Goal: Task Accomplishment & Management: Manage account settings

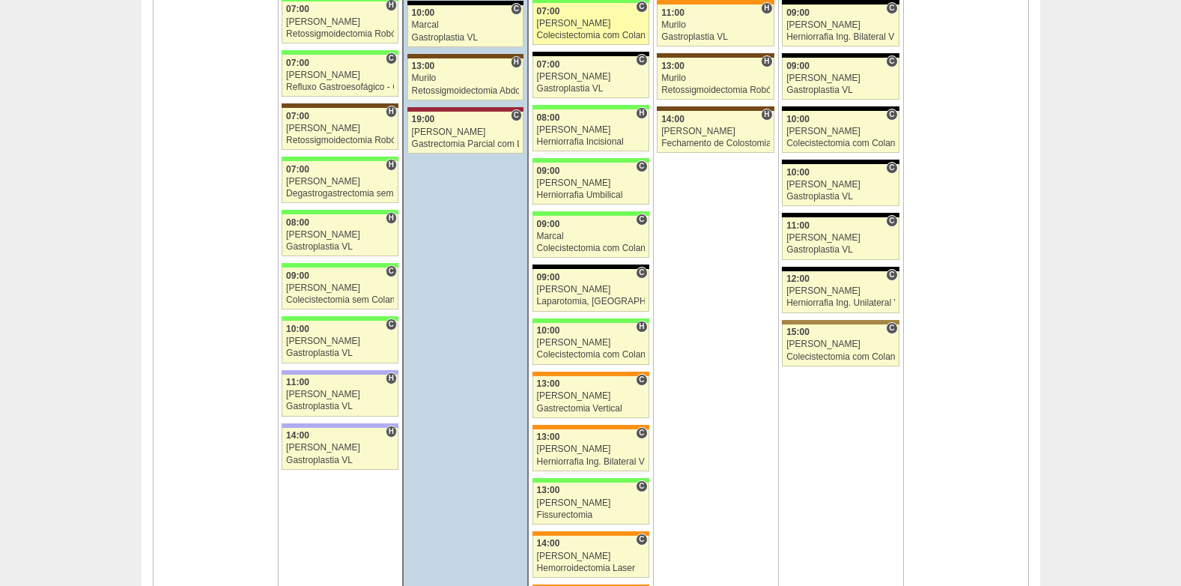
scroll to position [2547, 0]
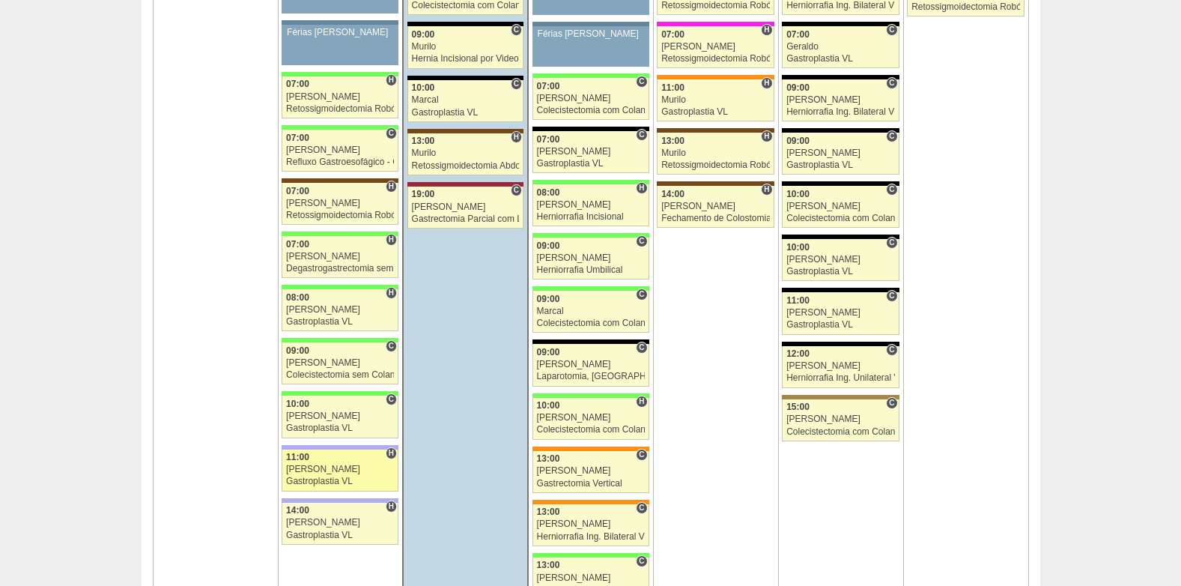
click at [328, 469] on div "[PERSON_NAME]" at bounding box center [340, 469] width 108 height 10
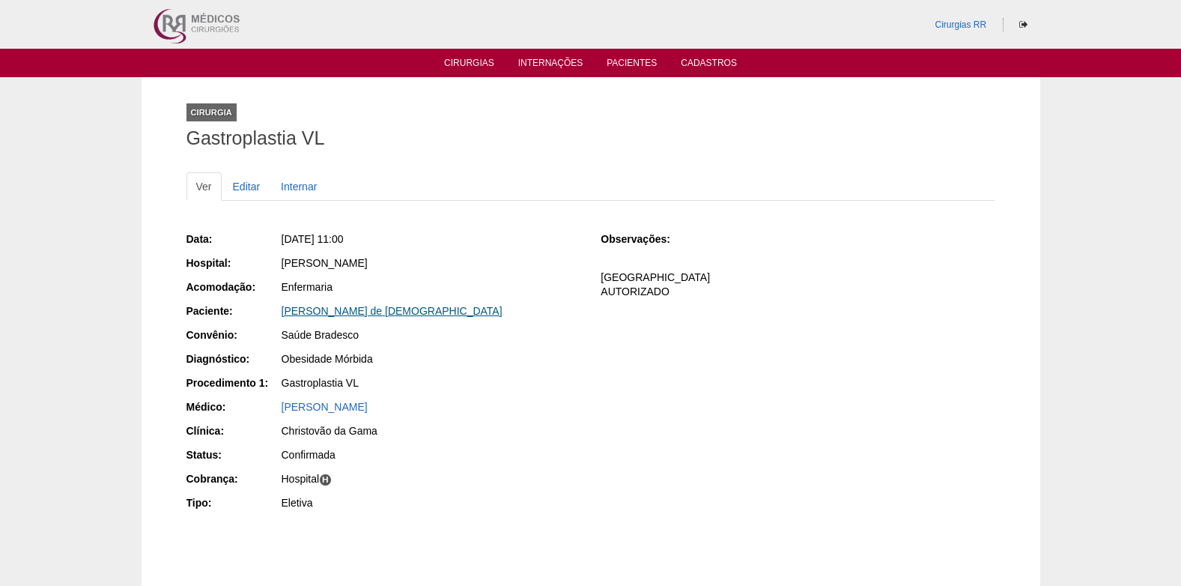
click at [336, 313] on link "[PERSON_NAME] de [DEMOGRAPHIC_DATA]" at bounding box center [392, 311] width 221 height 12
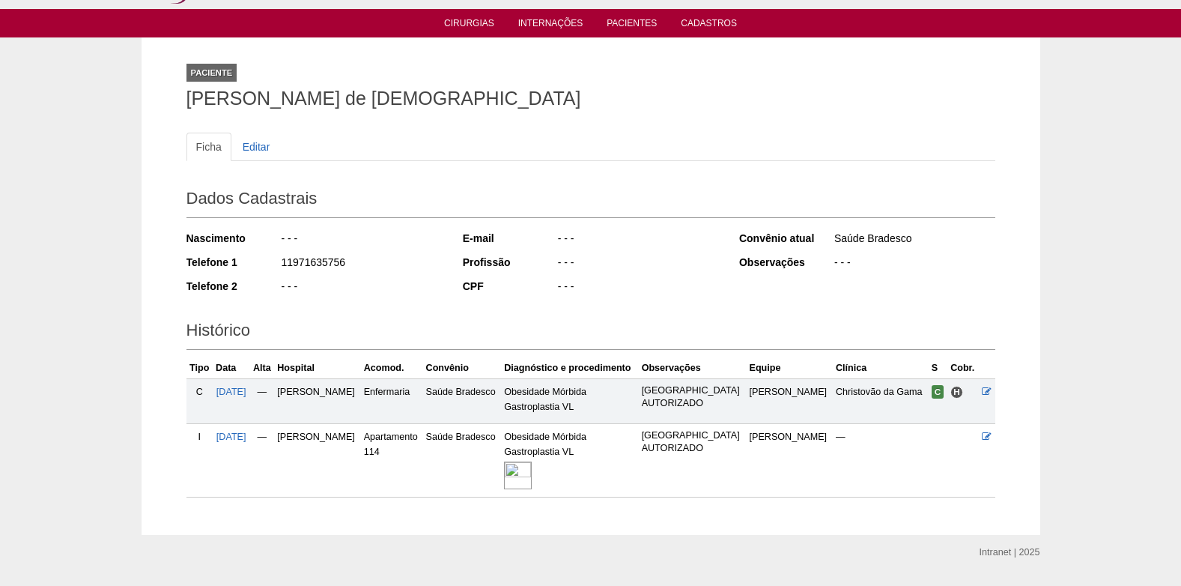
scroll to position [79, 0]
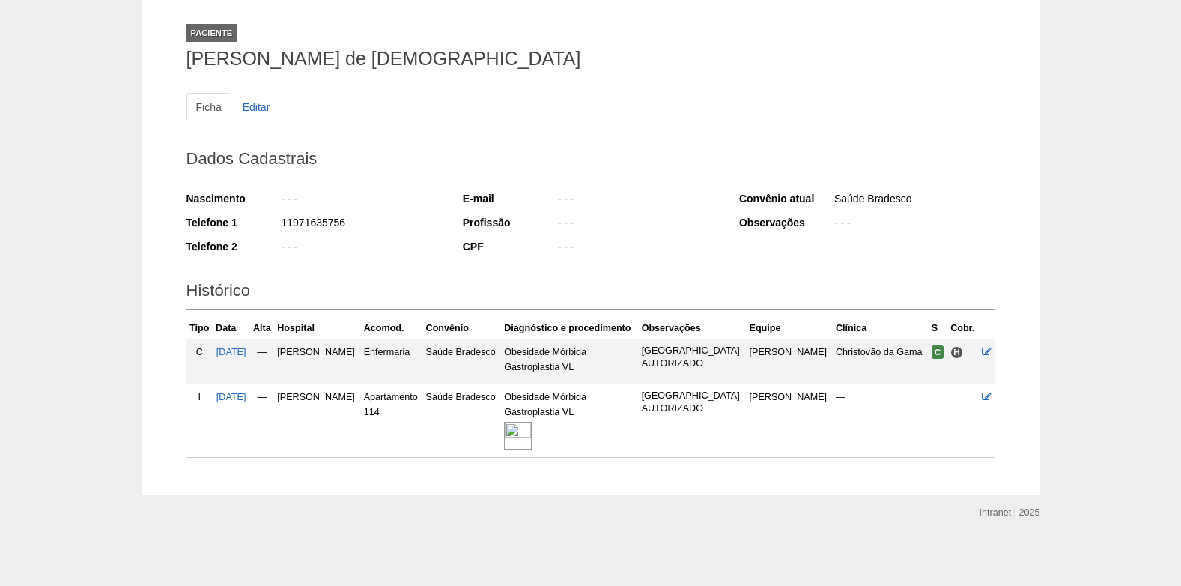
click at [532, 431] on img at bounding box center [518, 436] width 28 height 28
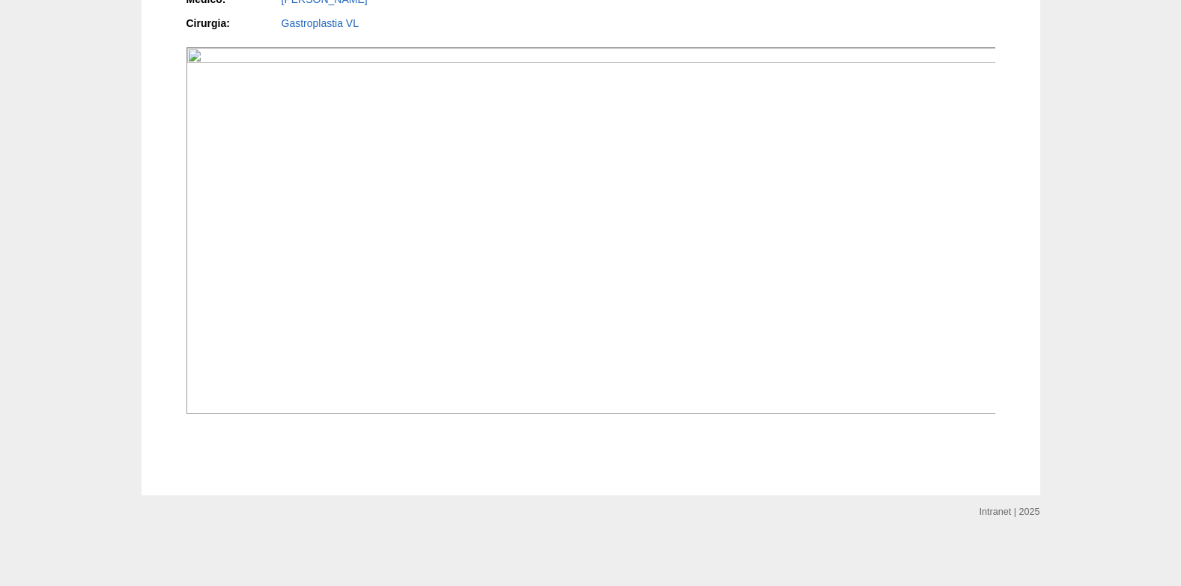
scroll to position [1861, 0]
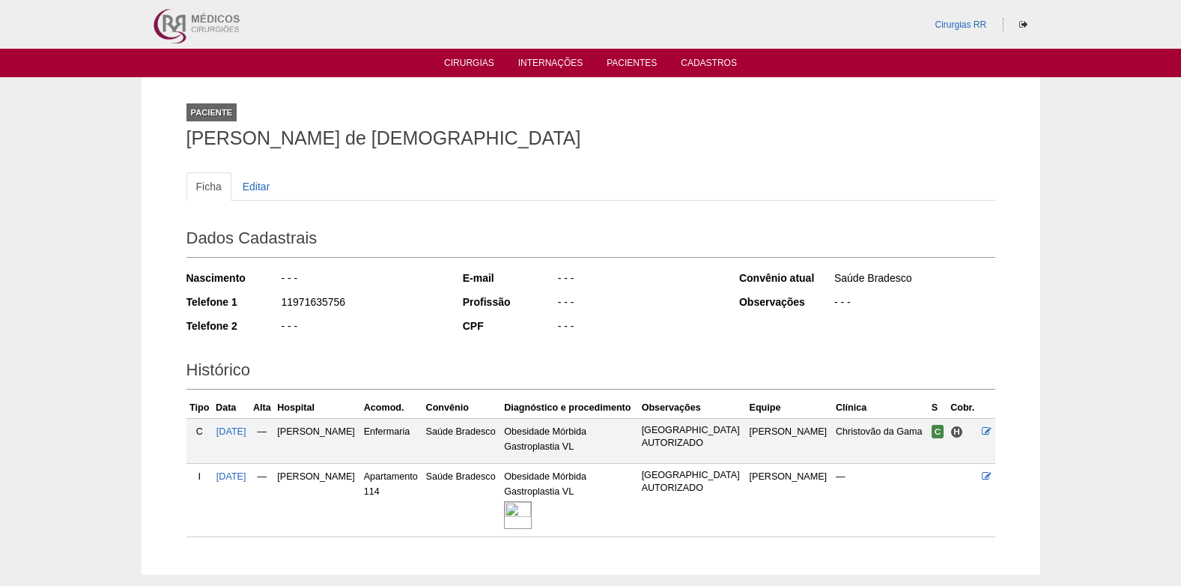
scroll to position [79, 0]
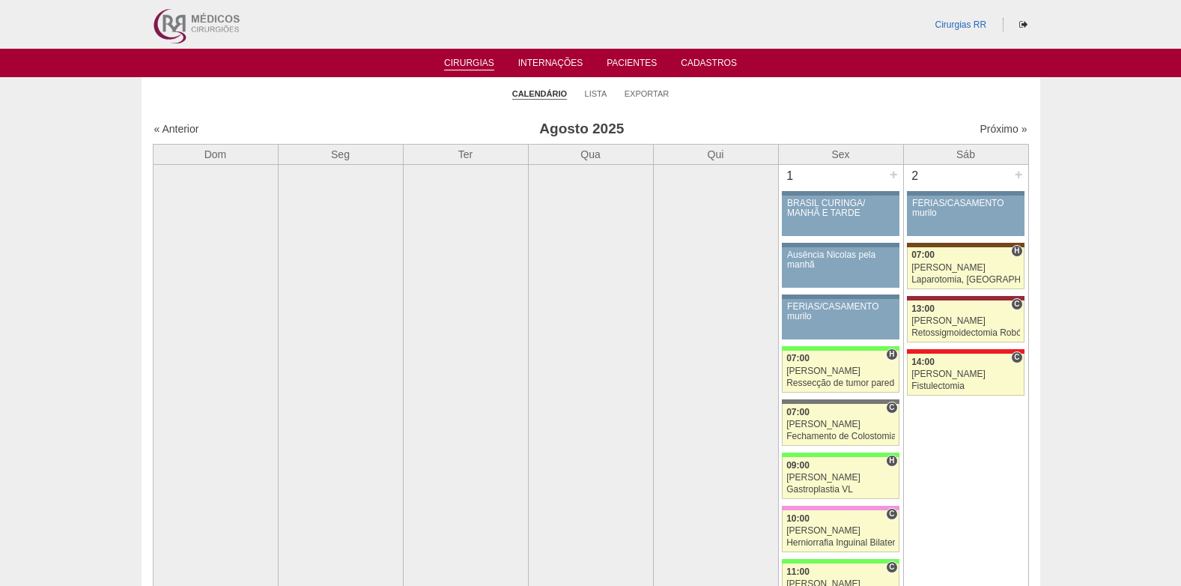
scroll to position [2547, 0]
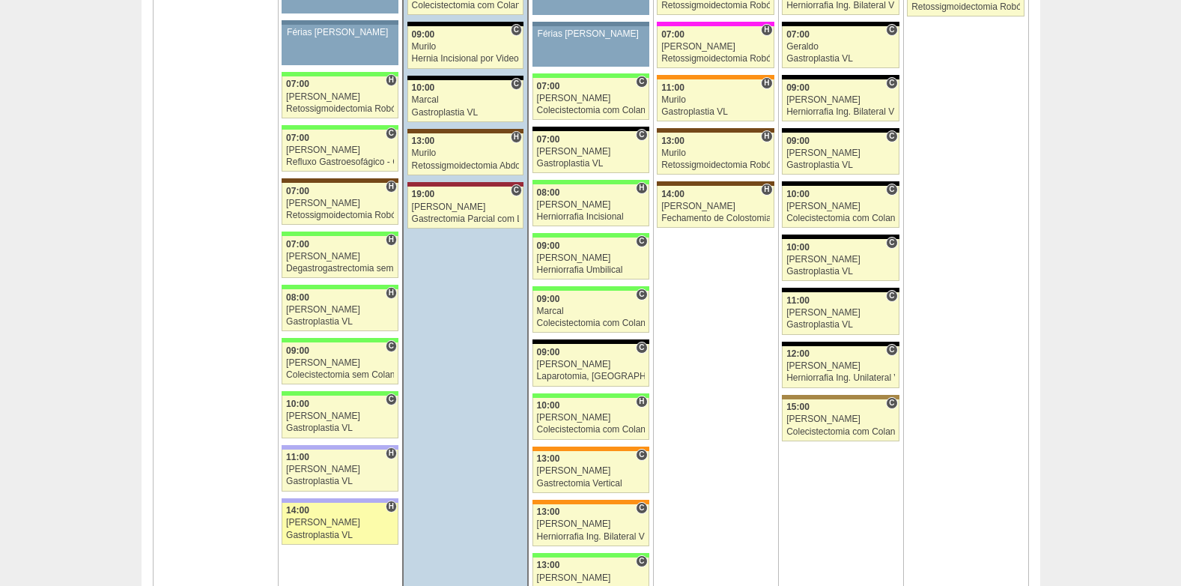
click at [330, 529] on link "87931 Bruno H 14:00 Bruno Gastroplastia VL Hospital Christóvão da Gama Christov…" at bounding box center [340, 524] width 117 height 42
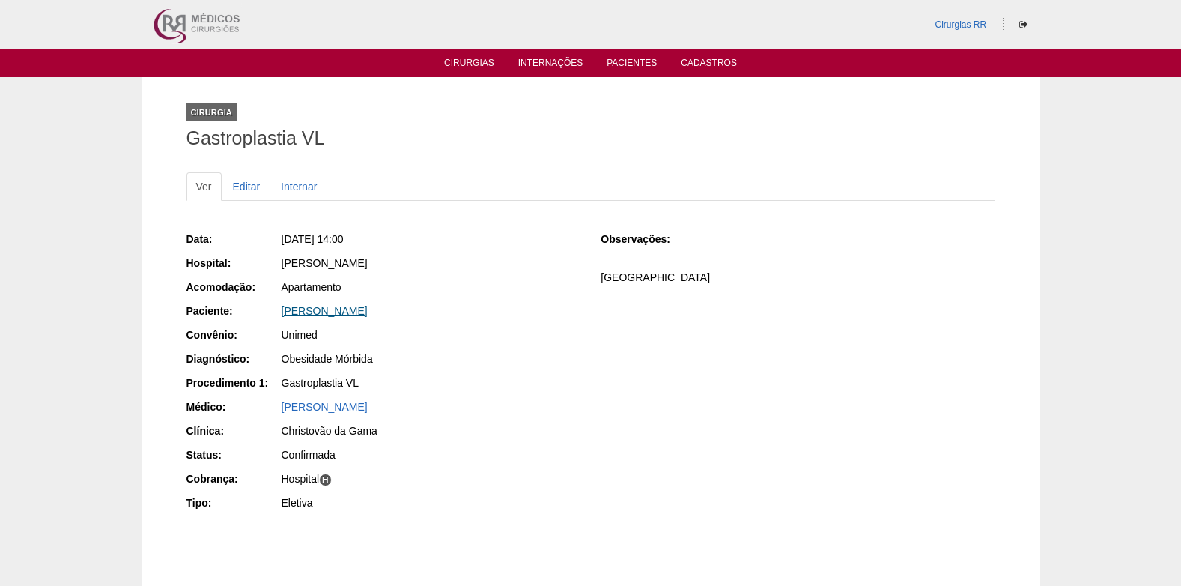
click at [352, 308] on link "Laís Aparecida Ramos Monteiro" at bounding box center [325, 311] width 86 height 12
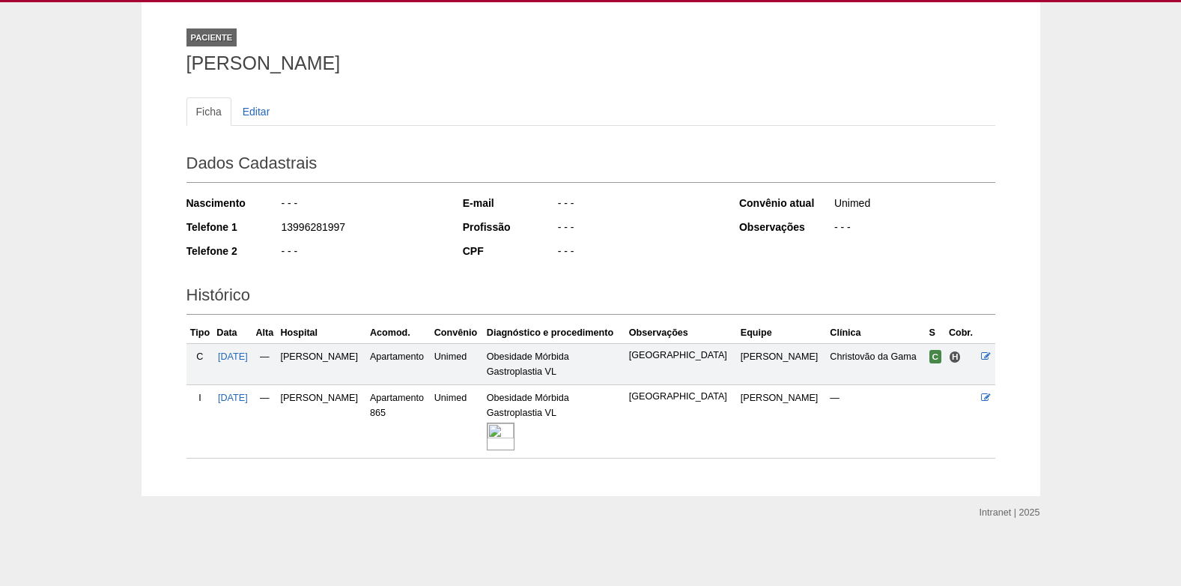
scroll to position [76, 0]
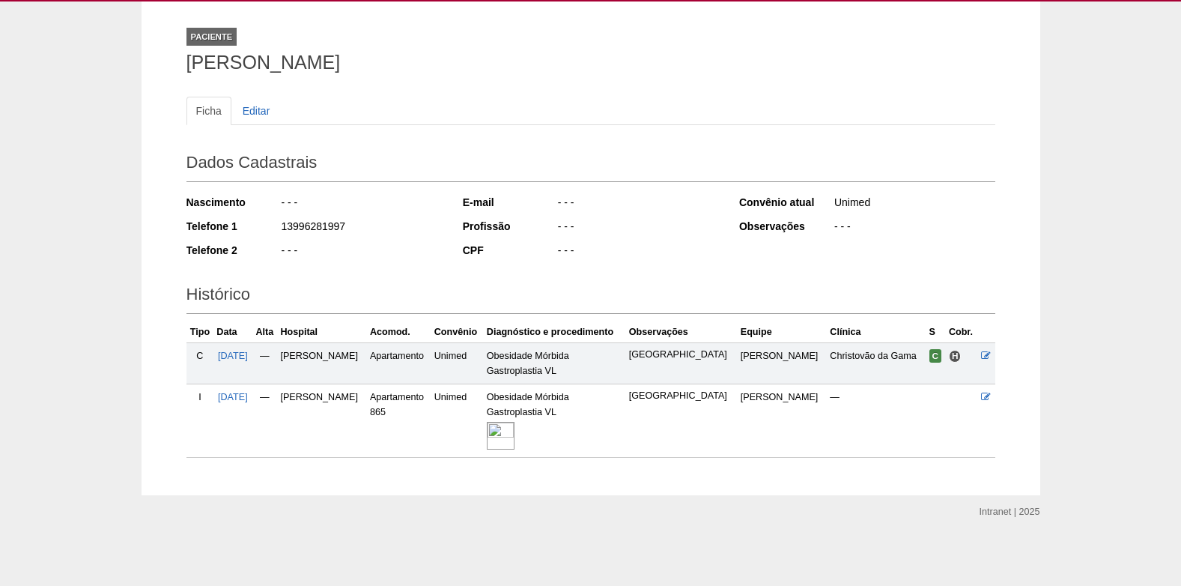
click at [515, 439] on img at bounding box center [501, 436] width 28 height 28
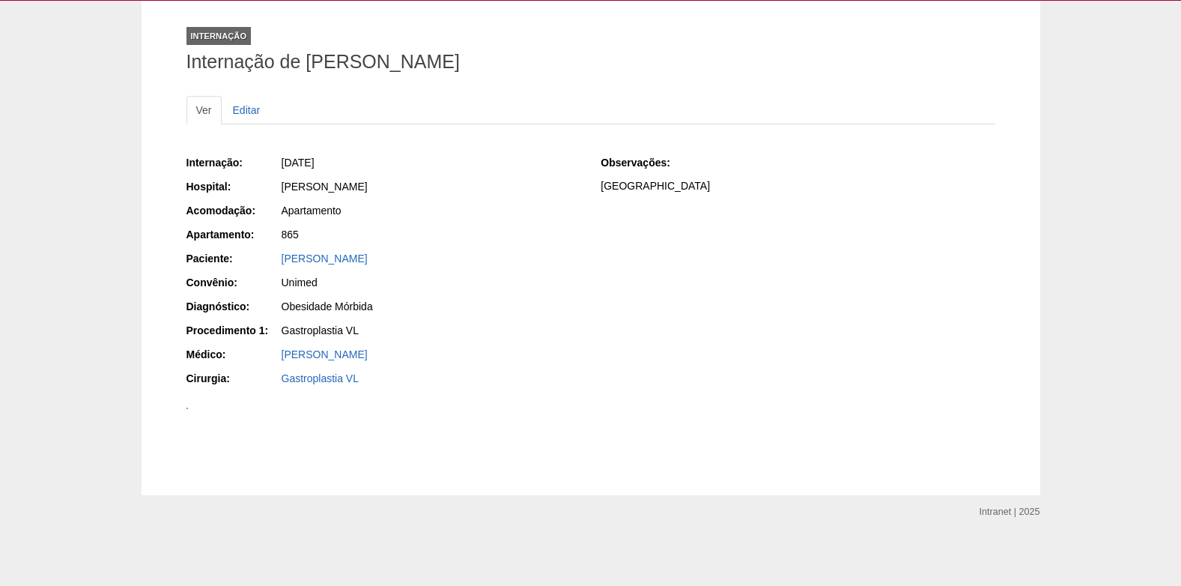
scroll to position [591, 0]
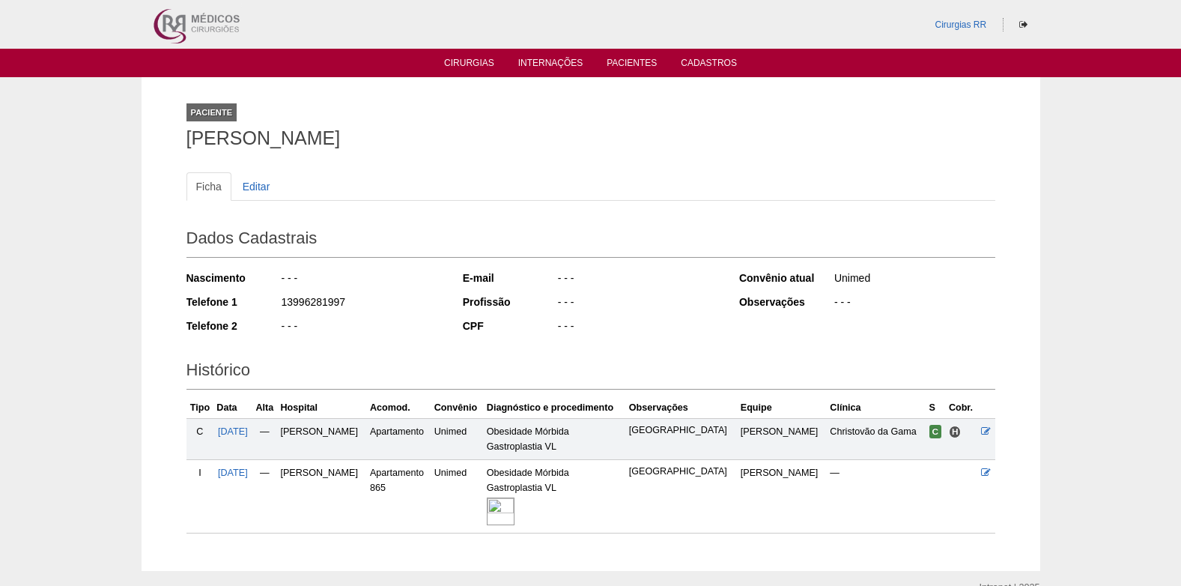
scroll to position [76, 0]
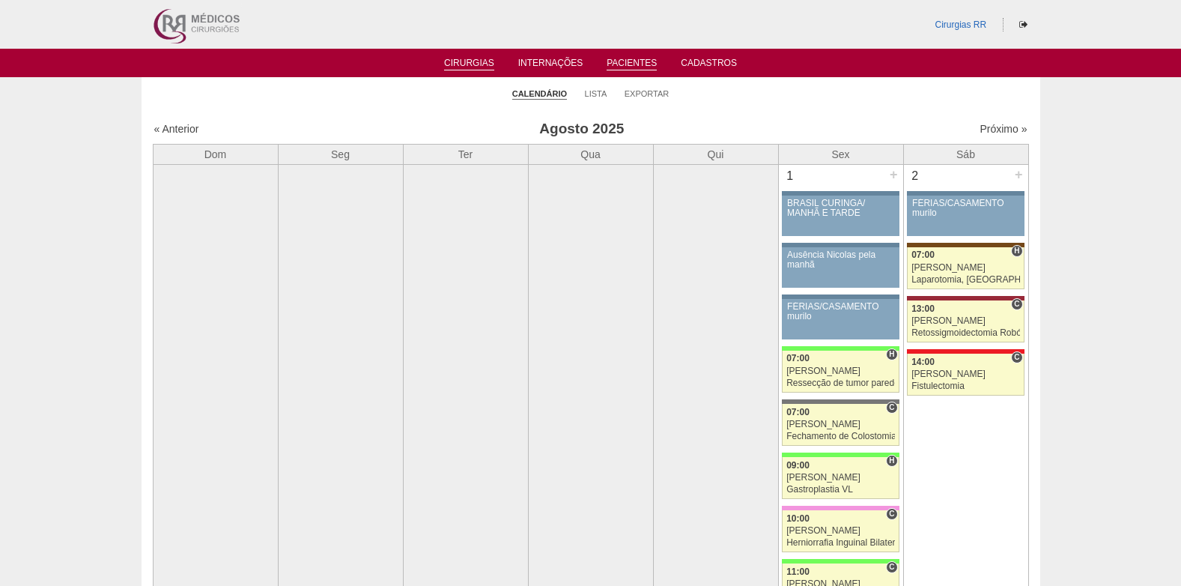
click at [611, 64] on link "Pacientes" at bounding box center [632, 64] width 50 height 13
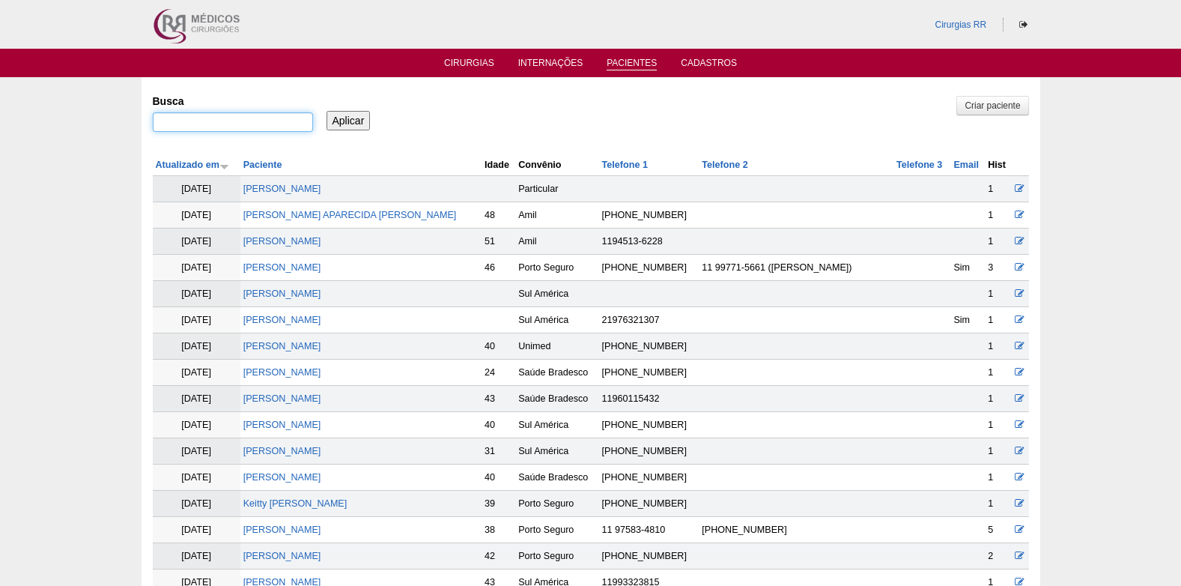
click at [255, 117] on input "Busca" at bounding box center [233, 121] width 160 height 19
paste input "TIAGO BATALHA DE SOUZA"
type input "TIAGO BATALHA DE SOUZA"
click at [335, 121] on input "Aplicar" at bounding box center [349, 120] width 44 height 19
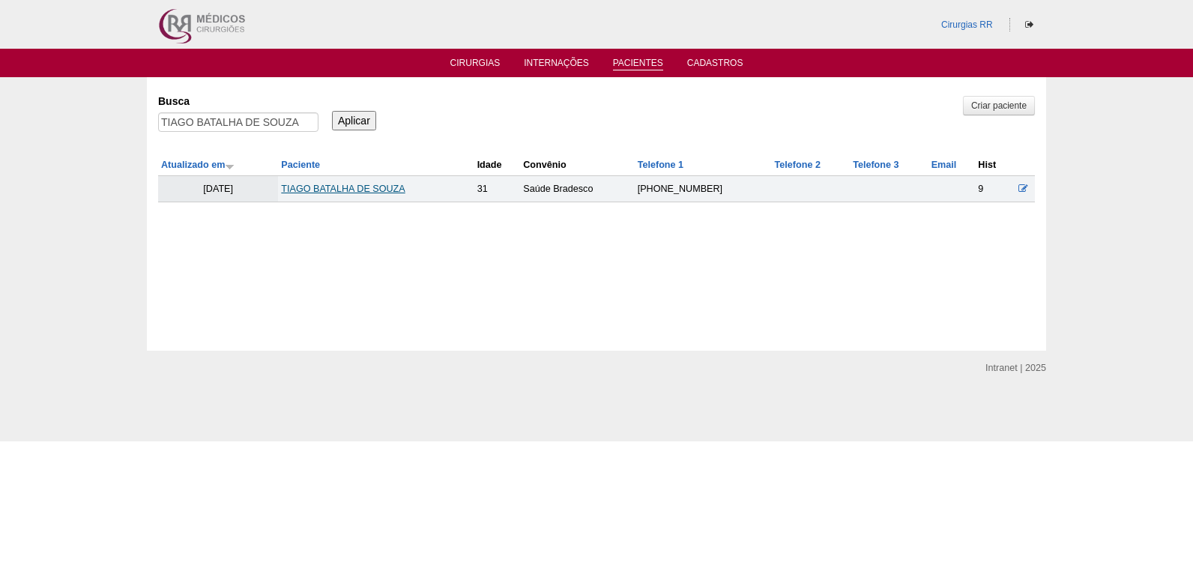
click at [337, 185] on link "TIAGO BATALHA DE SOUZA" at bounding box center [343, 189] width 124 height 10
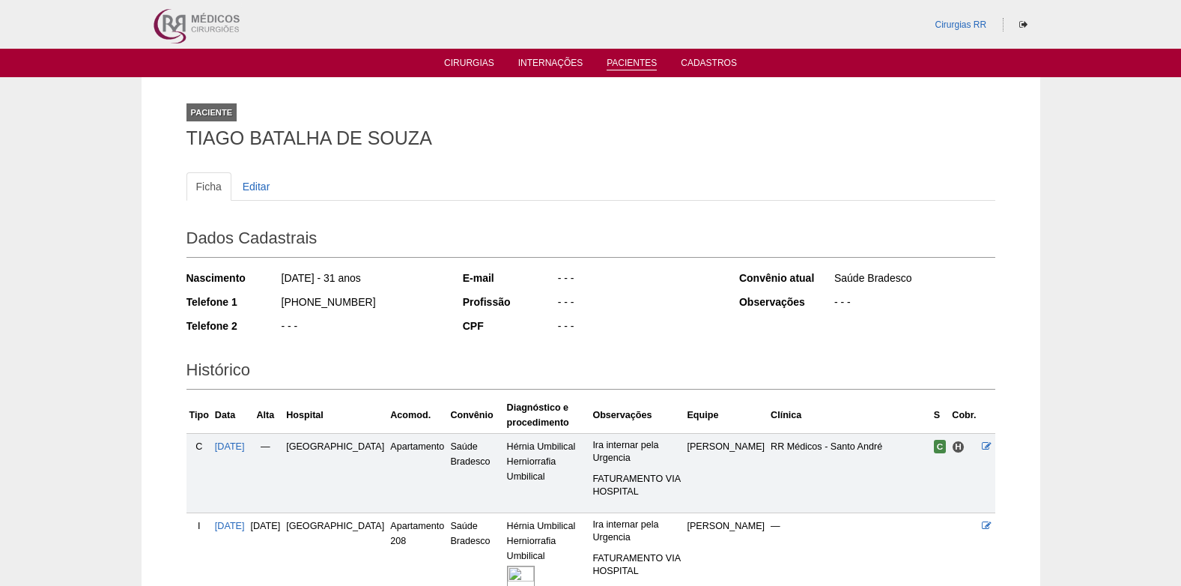
click at [631, 62] on link "Pacientes" at bounding box center [632, 64] width 50 height 13
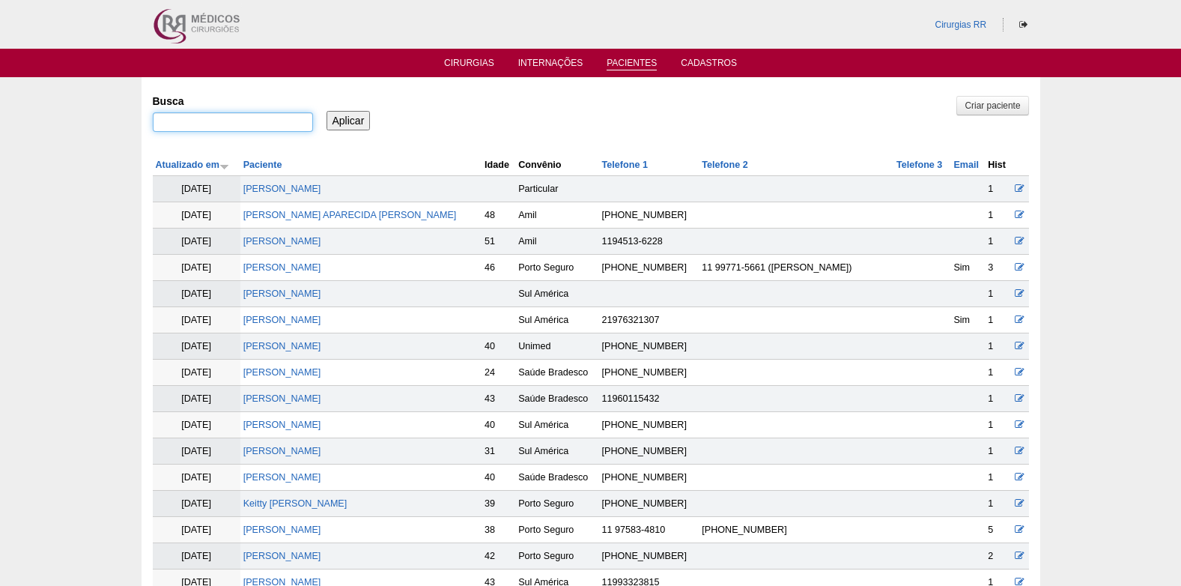
click at [269, 122] on input "Busca" at bounding box center [233, 121] width 160 height 19
paste input "MARCELO AZEVEDO LISBOA"
type input "MARCELO AZEVEDO LISBOA"
click at [348, 123] on input "Aplicar" at bounding box center [349, 120] width 44 height 19
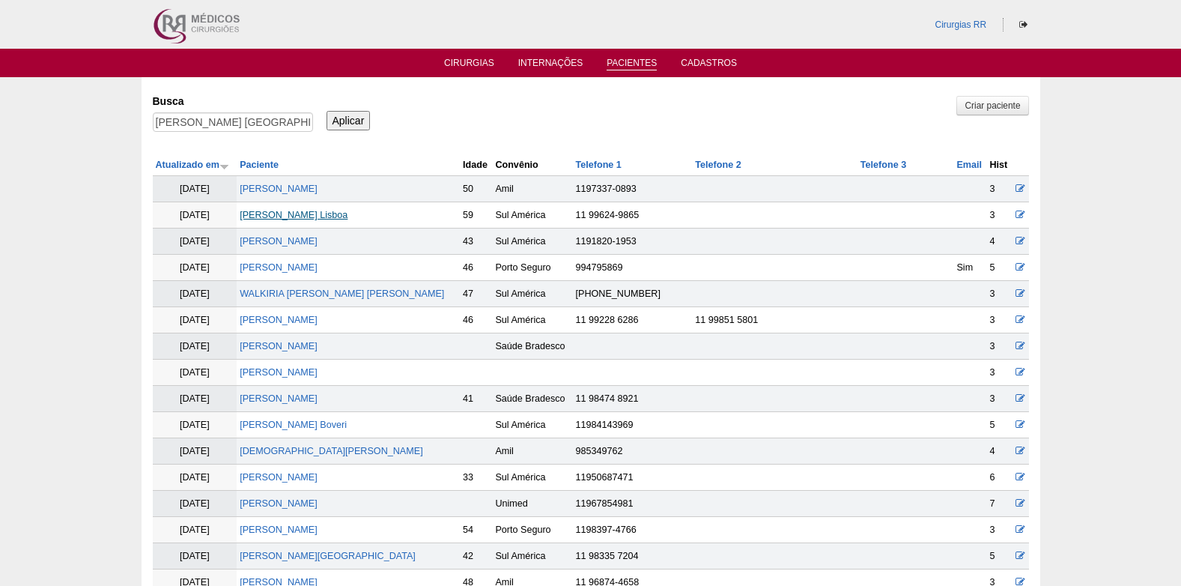
click at [308, 210] on link "[PERSON_NAME] Lisboa" at bounding box center [294, 215] width 108 height 10
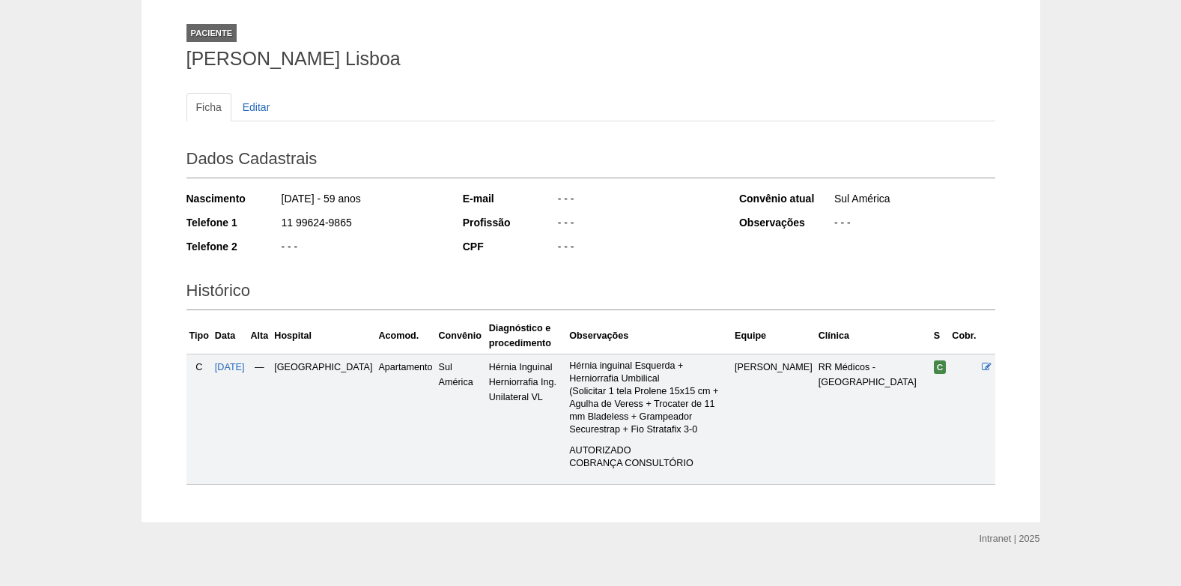
scroll to position [80, 0]
click at [245, 363] on span "[DATE]" at bounding box center [230, 366] width 30 height 10
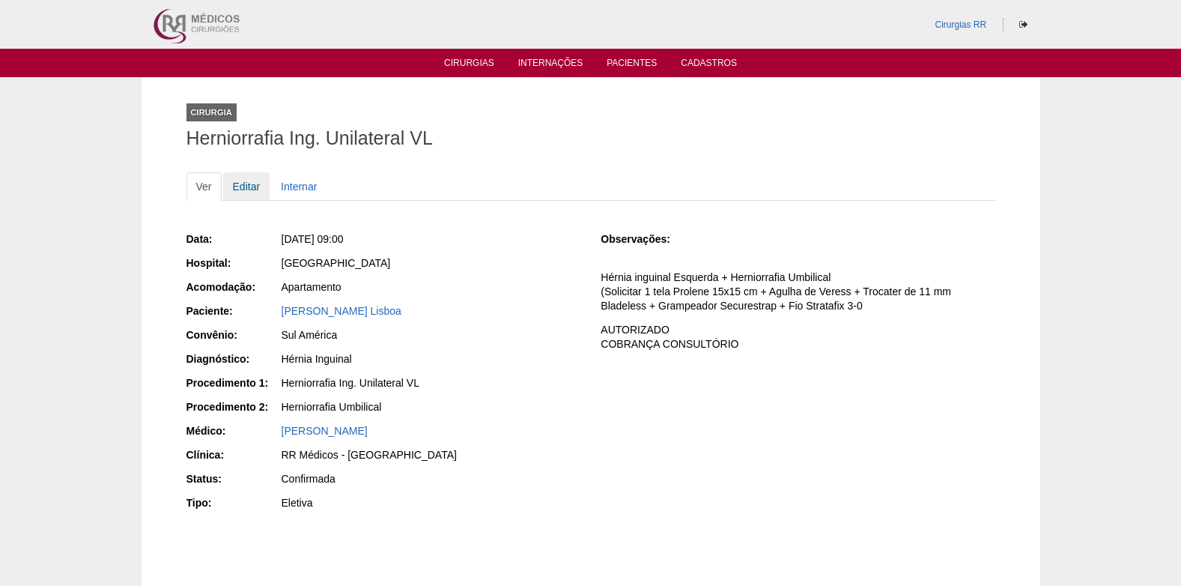
click at [247, 187] on link "Editar" at bounding box center [246, 186] width 47 height 28
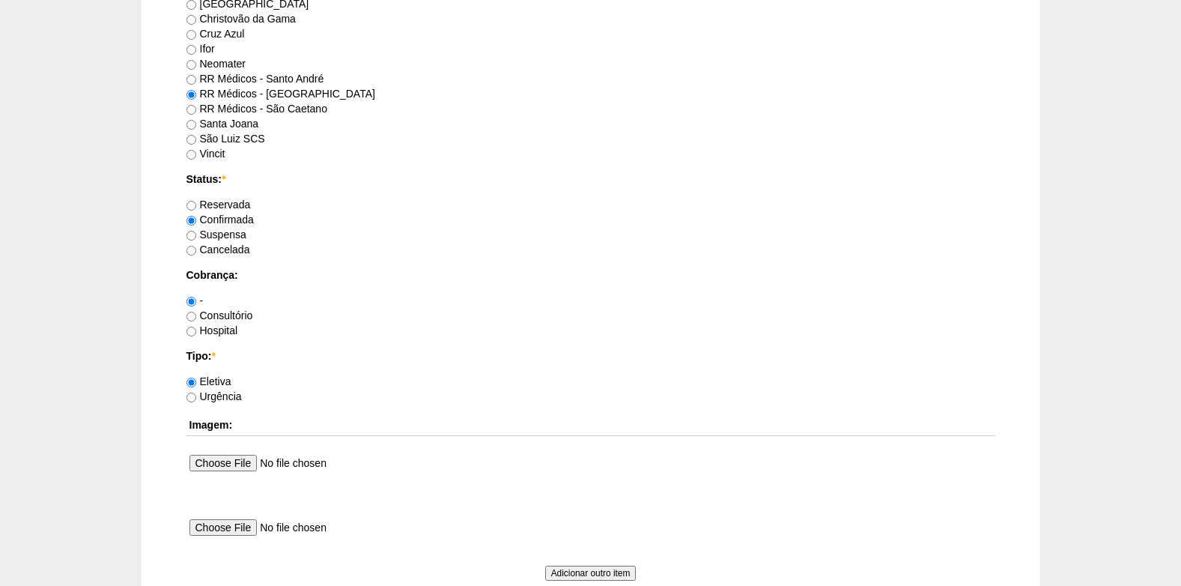
scroll to position [1345, 0]
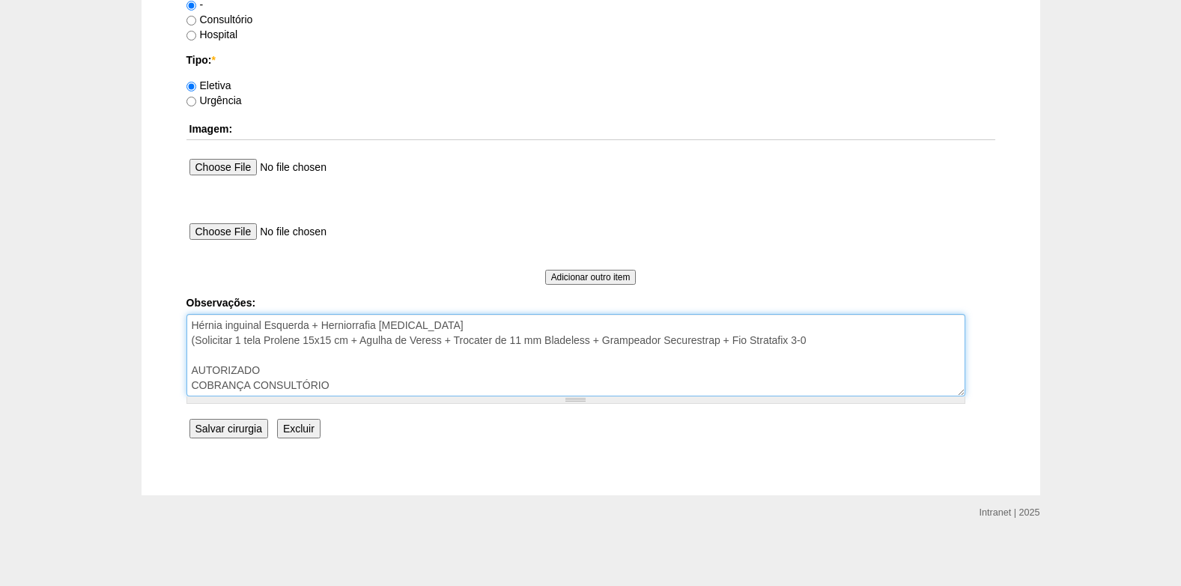
click at [371, 384] on textarea "Hérnia inguinal Esquerda + Herniorrafia [MEDICAL_DATA] (Solicitar 1 tela Prolen…" at bounding box center [576, 355] width 779 height 82
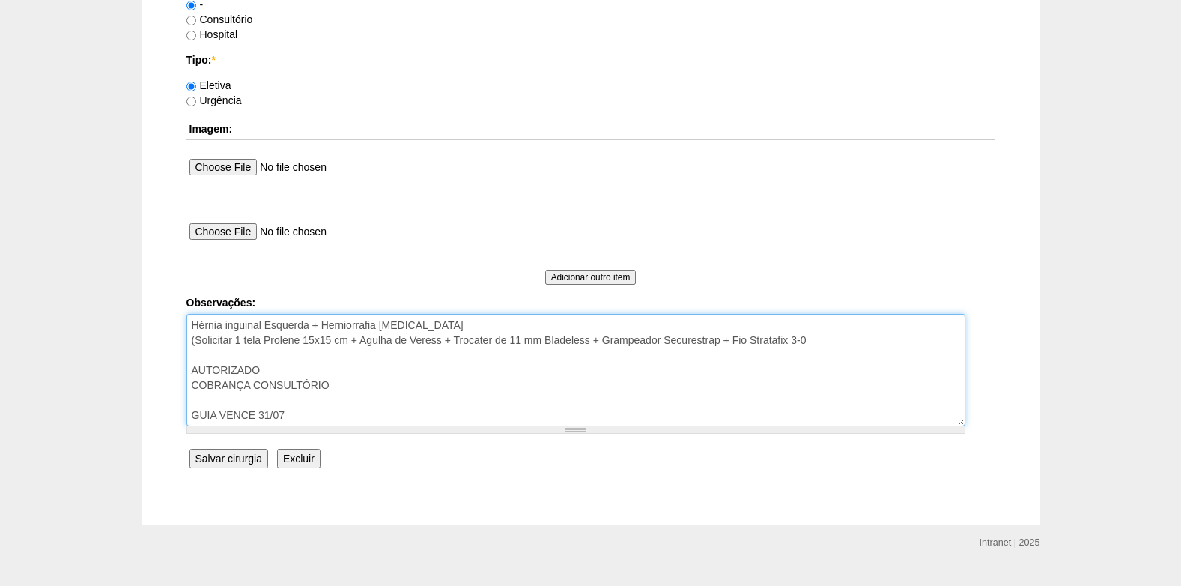
click at [190, 419] on textarea "Hérnia inguinal Esquerda + Herniorrafia [MEDICAL_DATA] (Solicitar 1 tela Prolen…" at bounding box center [576, 370] width 779 height 112
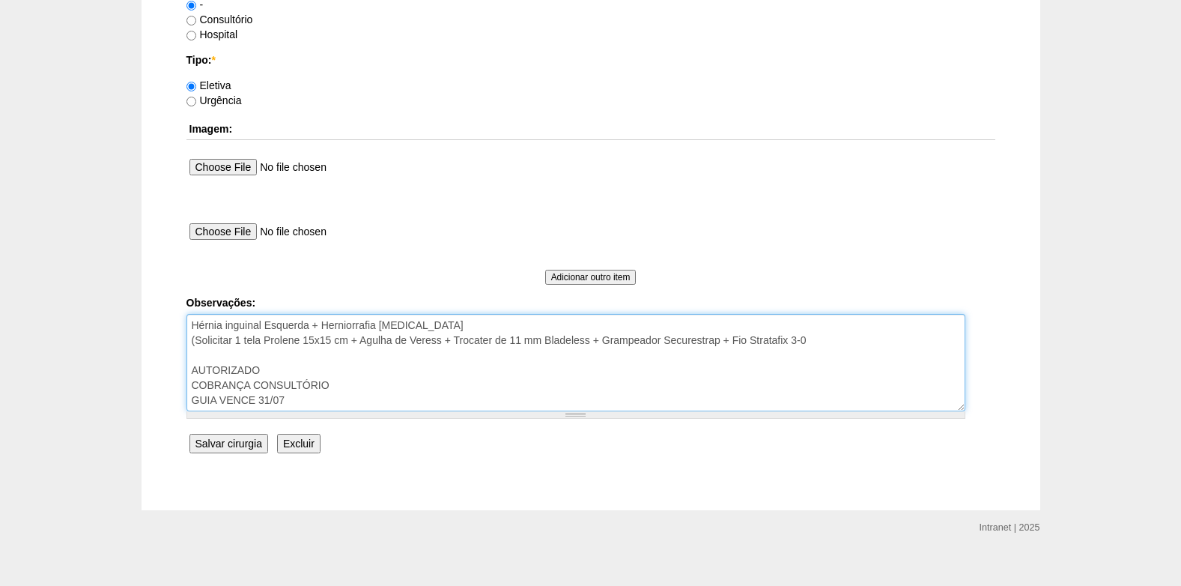
drag, startPoint x: 294, startPoint y: 401, endPoint x: 190, endPoint y: 402, distance: 104.1
click at [190, 402] on textarea "Hérnia inguinal Esquerda + Herniorrafia [MEDICAL_DATA] (Solicitar 1 tela Prolen…" at bounding box center [576, 362] width 779 height 97
click at [289, 369] on textarea "Hérnia inguinal Esquerda + Herniorrafia Umbilical (Solicitar 1 tela Prolene 15x…" at bounding box center [576, 362] width 779 height 97
paste textarea "GUIA VENCE 31/07"
type textarea "Hérnia inguinal Esquerda + Herniorrafia Umbilical (Solicitar 1 tela Prolene 15x…"
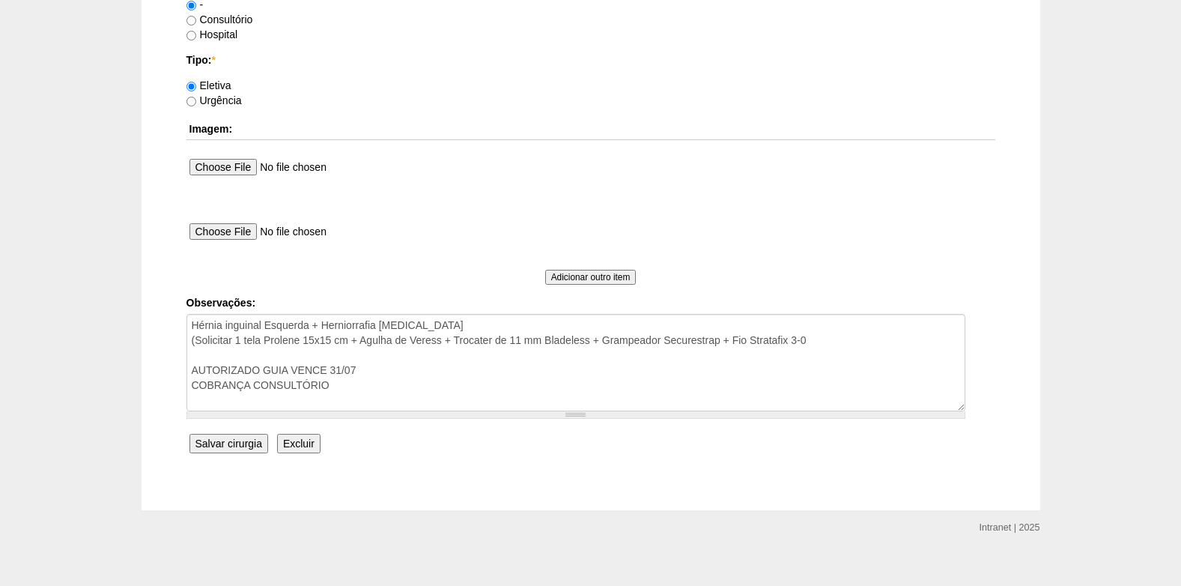
click at [234, 442] on input "Salvar cirurgia" at bounding box center [229, 443] width 79 height 19
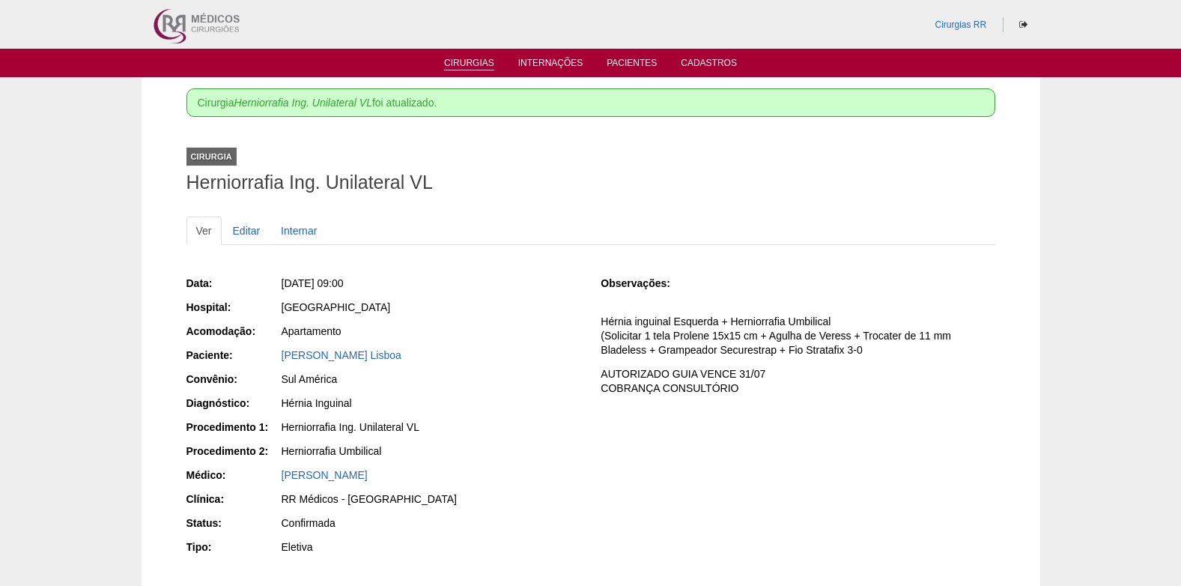
click at [476, 59] on link "Cirurgias" at bounding box center [469, 64] width 50 height 13
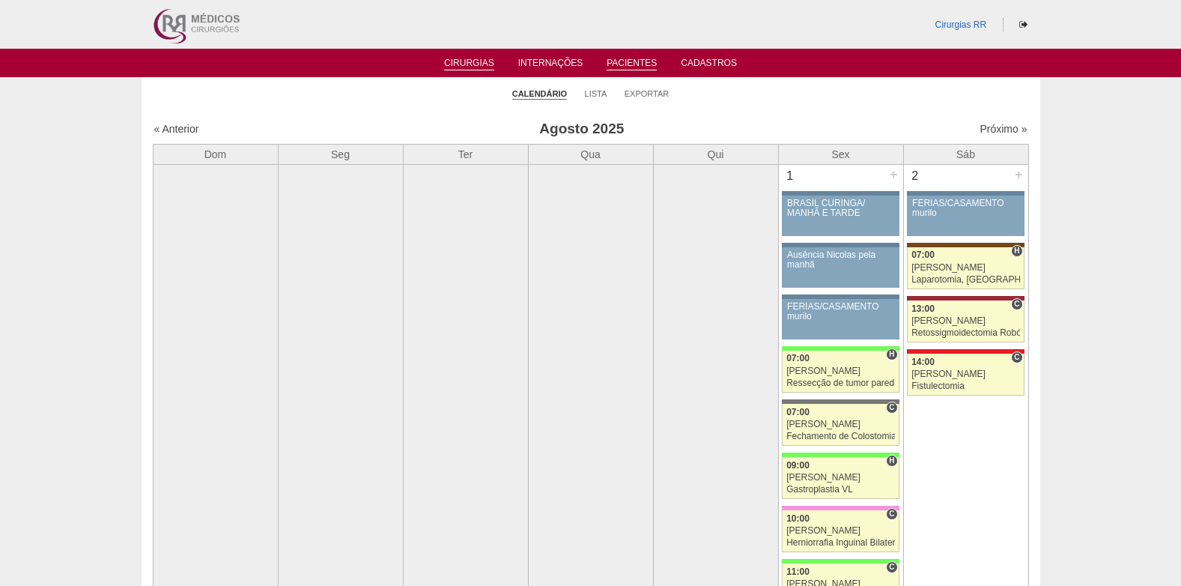
click at [624, 61] on link "Pacientes" at bounding box center [632, 64] width 50 height 13
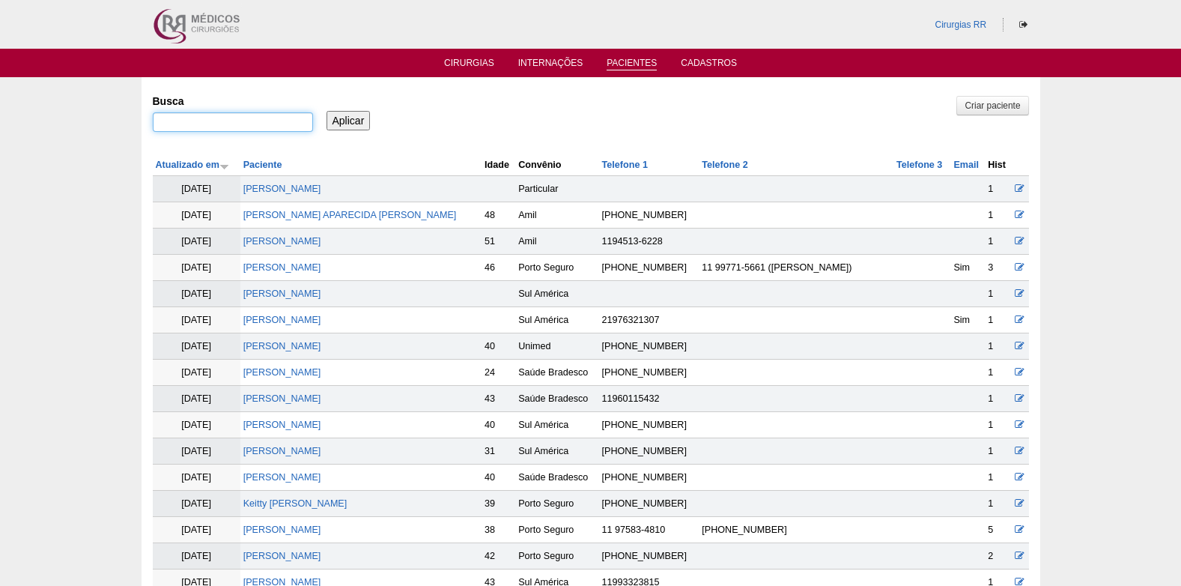
click at [286, 128] on input "Busca" at bounding box center [233, 121] width 160 height 19
type input "[PERSON_NAME]"
click at [367, 136] on div "Busca alexandre mosca Aplicar" at bounding box center [591, 113] width 876 height 51
click at [351, 115] on input "Aplicar" at bounding box center [349, 120] width 44 height 19
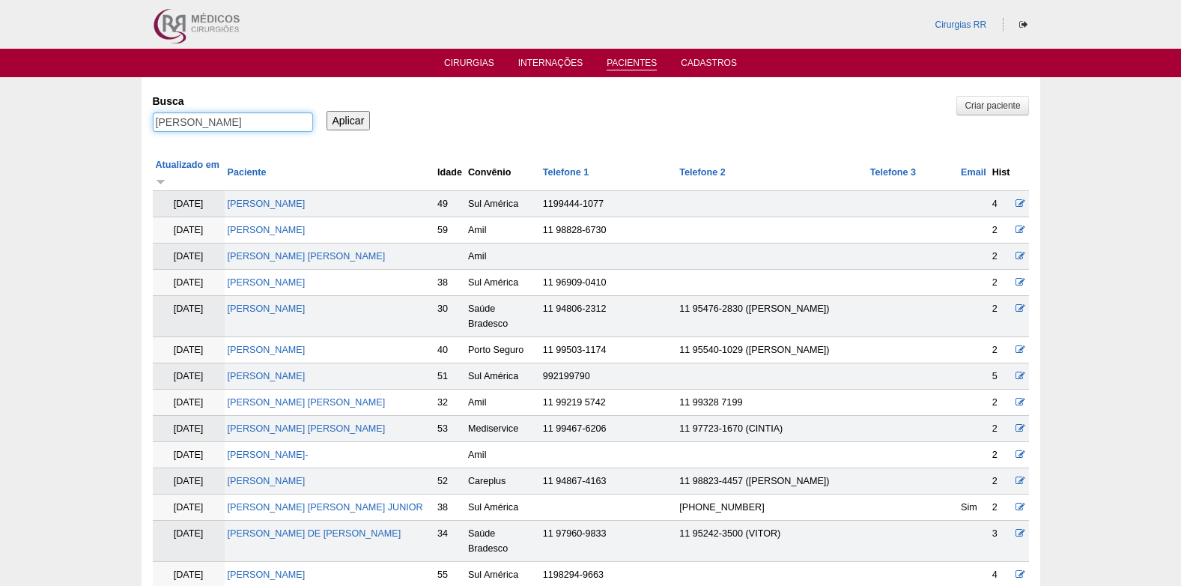
drag, startPoint x: 184, startPoint y: 124, endPoint x: 84, endPoint y: 134, distance: 100.1
click at [464, 60] on link "Cirurgias" at bounding box center [469, 64] width 50 height 13
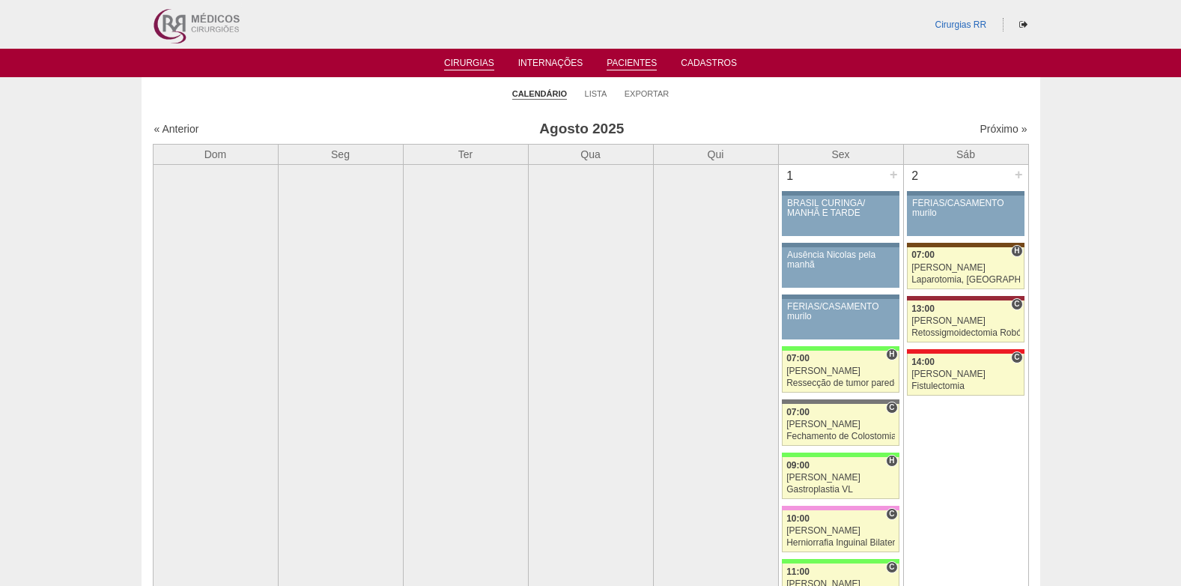
click at [630, 61] on link "Pacientes" at bounding box center [632, 64] width 50 height 13
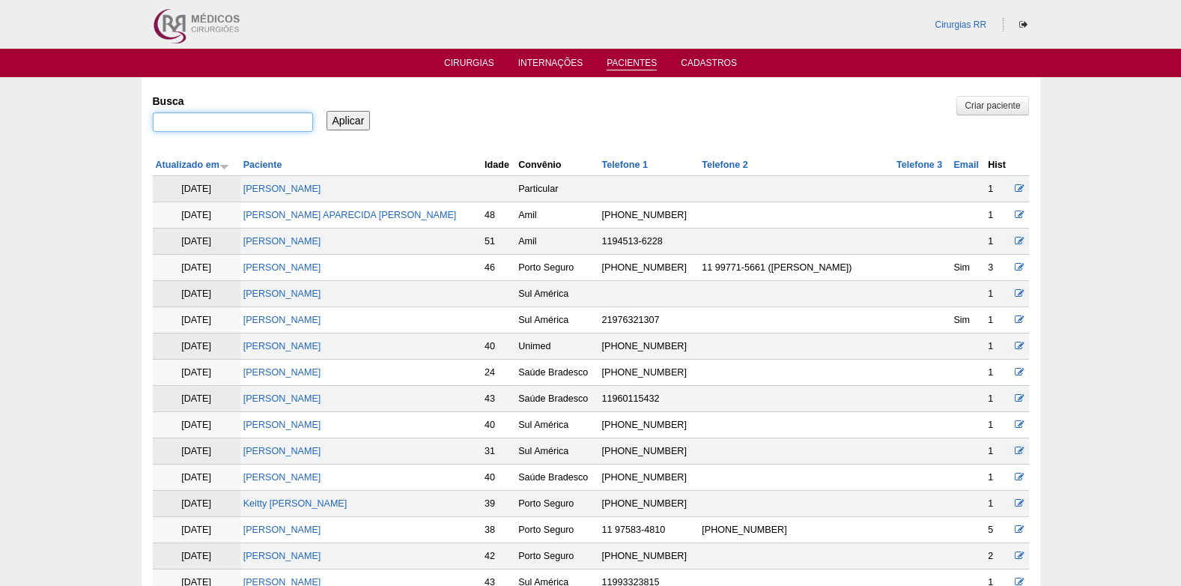
click at [225, 120] on input "Busca" at bounding box center [233, 121] width 160 height 19
paste input "[PERSON_NAME]"
type input "[PERSON_NAME]"
click at [344, 121] on input "Aplicar" at bounding box center [349, 120] width 44 height 19
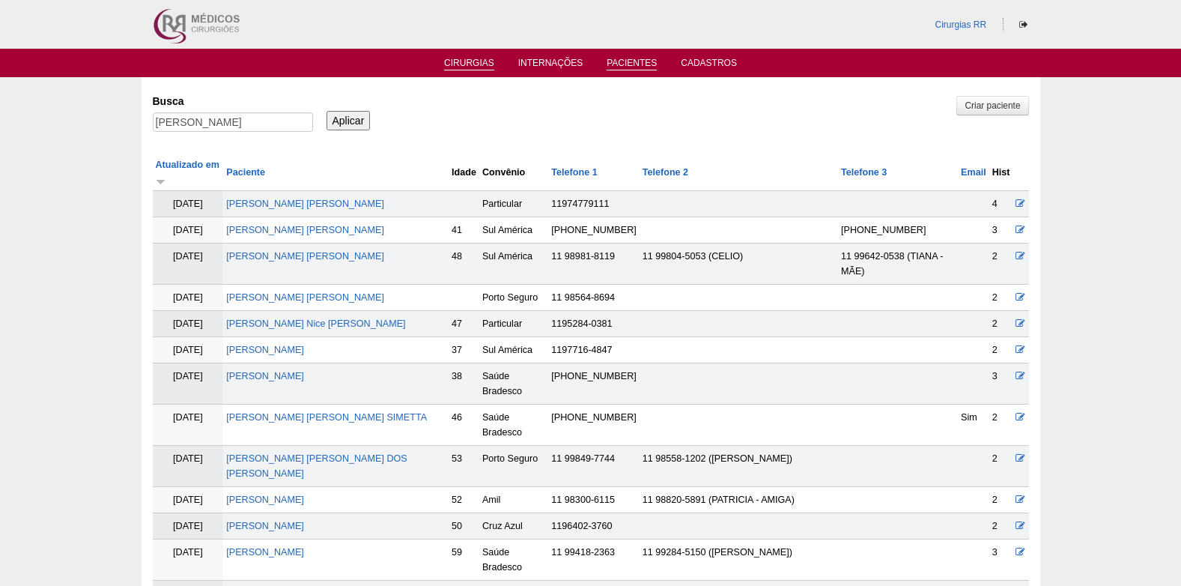
click at [467, 64] on link "Cirurgias" at bounding box center [469, 64] width 50 height 13
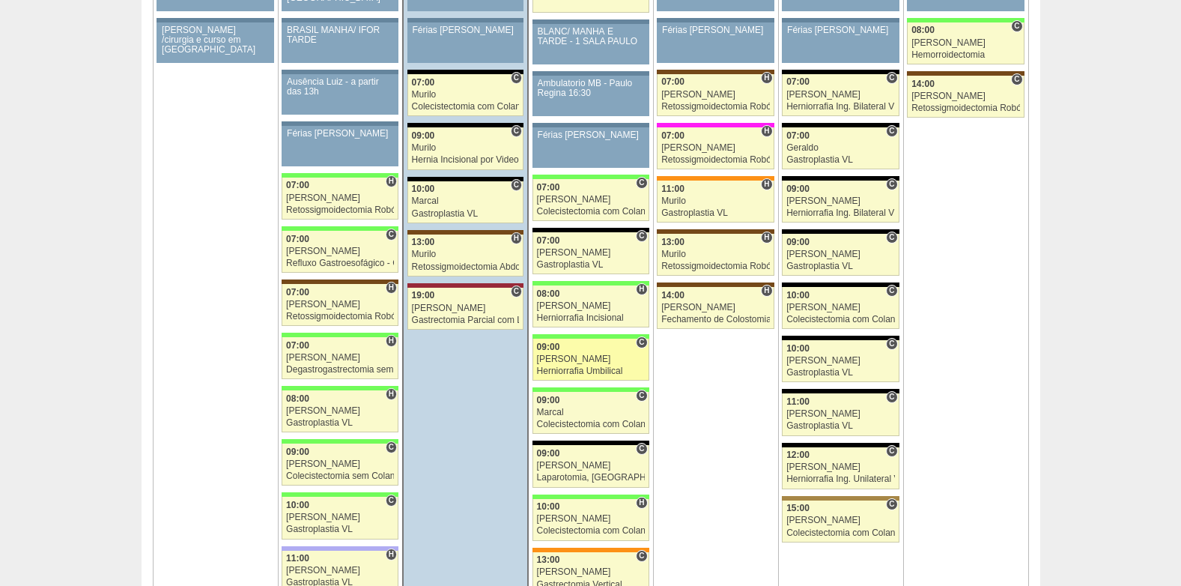
scroll to position [2472, 0]
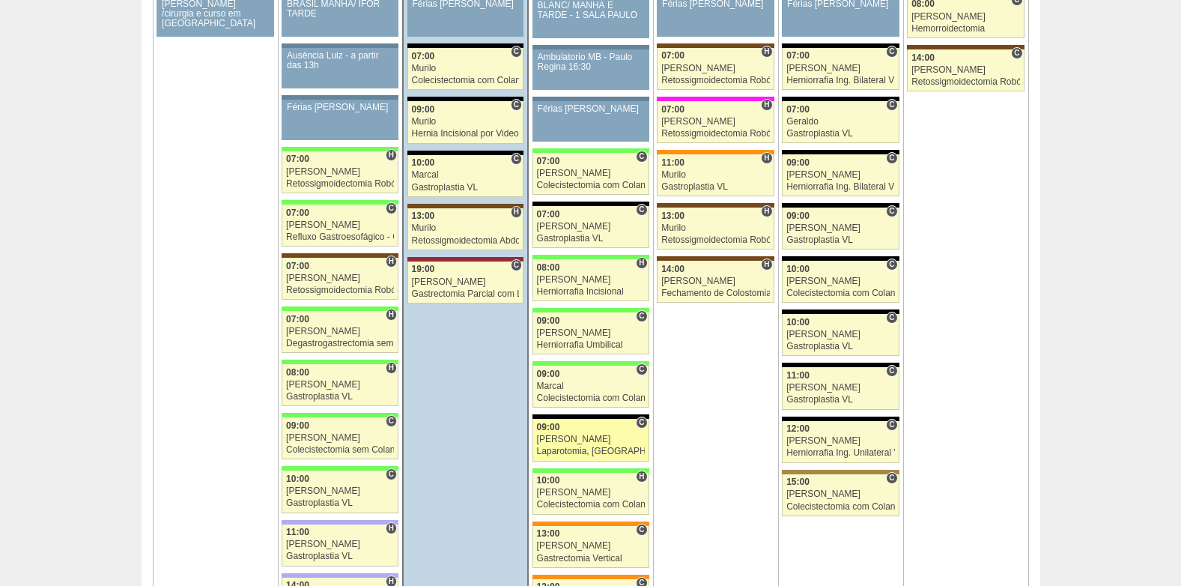
click at [566, 443] on div "[PERSON_NAME]" at bounding box center [591, 439] width 108 height 10
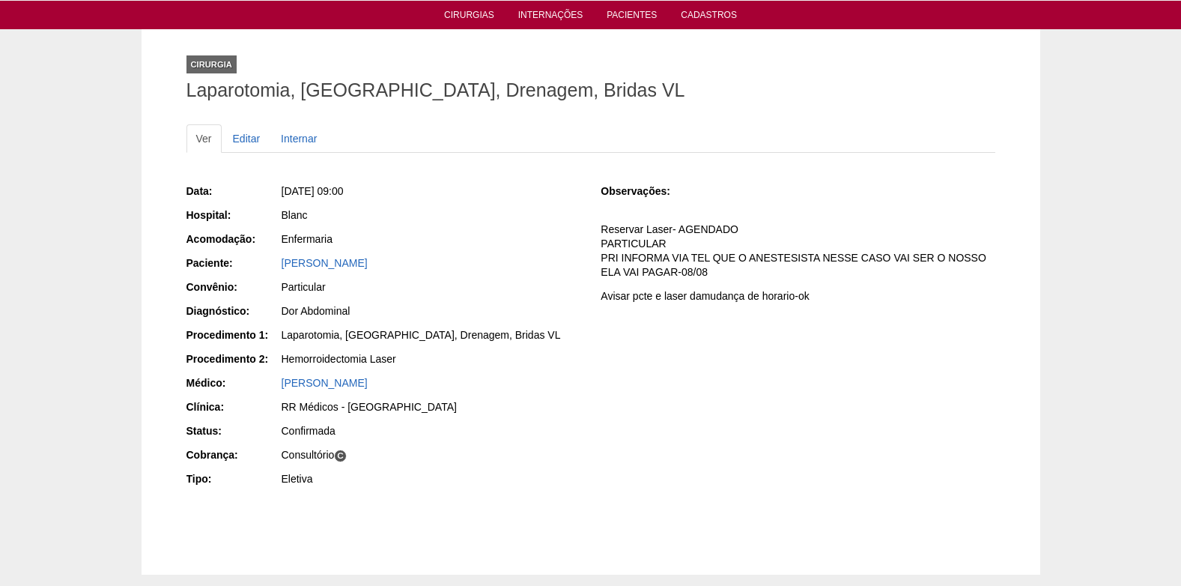
scroll to position [75, 0]
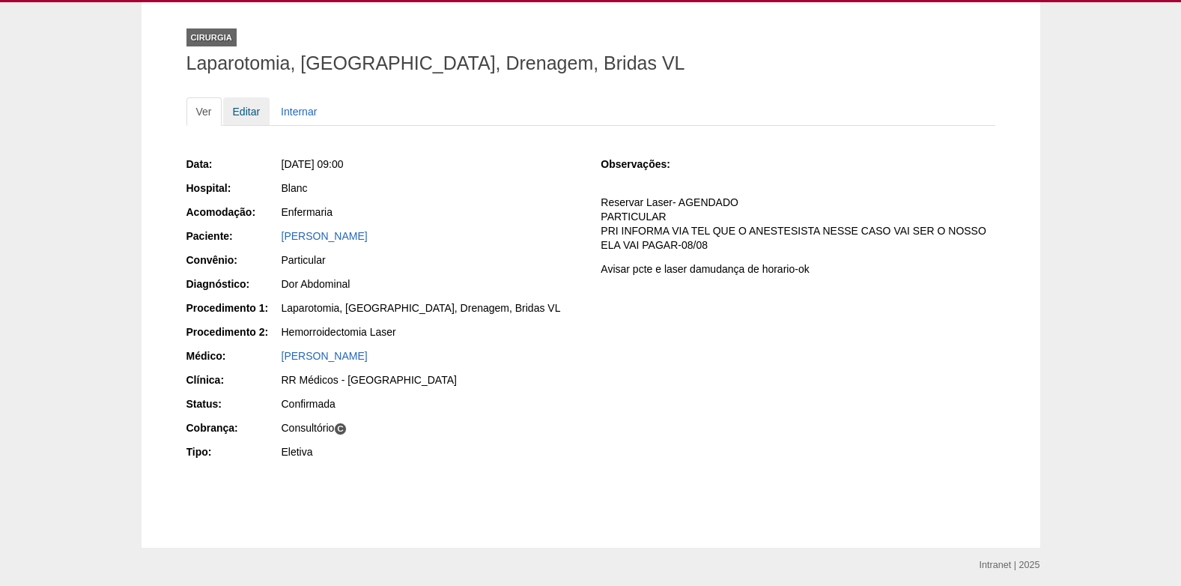
click at [237, 101] on link "Editar" at bounding box center [246, 111] width 47 height 28
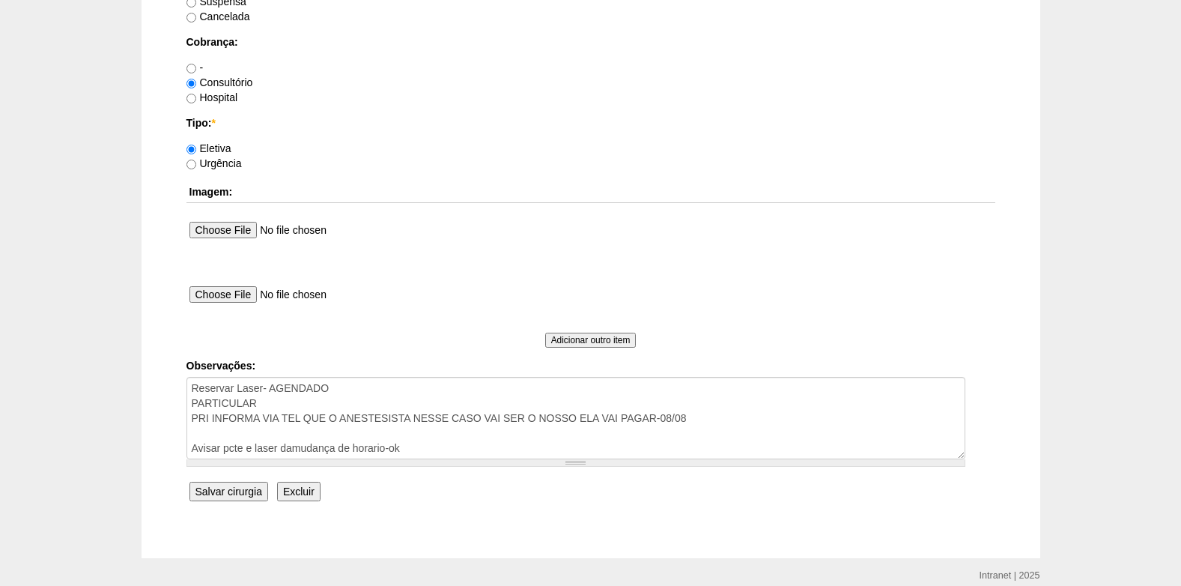
scroll to position [1345, 0]
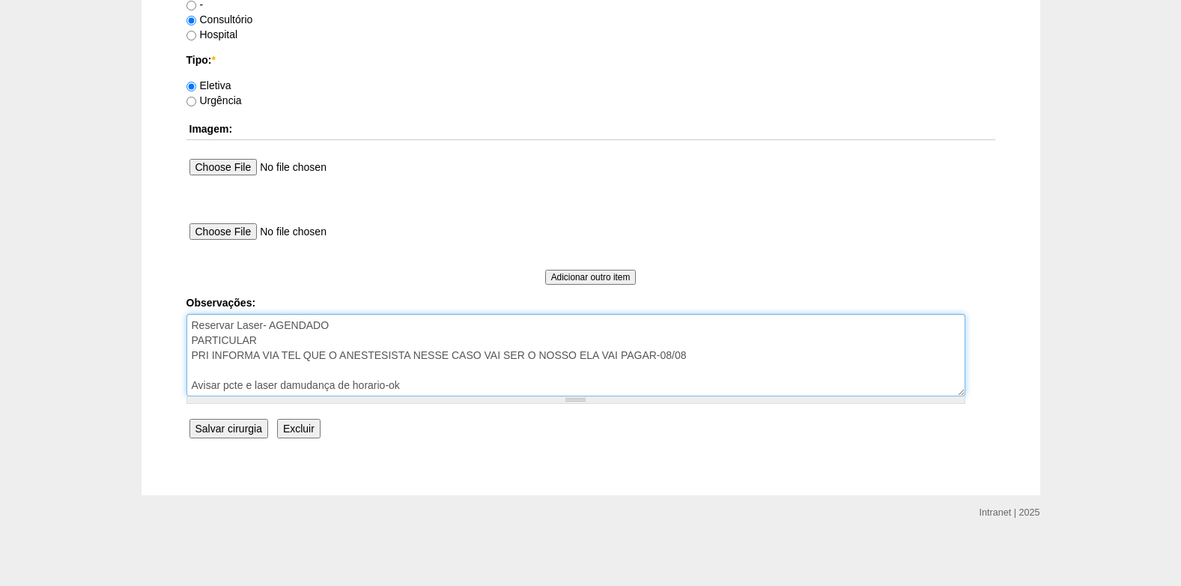
click at [261, 341] on textarea "Reservar Laser- AGENDADO PARTICULAR PRI INFORMA VIA TEL QUE O ANESTESISTA NESSE…" at bounding box center [576, 355] width 779 height 82
click at [316, 339] on textarea "Reservar Laser- AGENDADO PARTICULAR PRI INFORMA VIA TEL QUE O ANESTESISTA NESSE…" at bounding box center [576, 355] width 779 height 82
click at [256, 341] on textarea "Reservar Laser- AGENDADO PARTICULAR PRI INFORMA VIA TEL QUE O ANESTESISTA NESSE…" at bounding box center [576, 355] width 779 height 82
click at [193, 342] on textarea "Reservar Laser- AGENDADO PARTICULAR PRI INFORMA VIA TEL QUE O ANESTESISTA NESSE…" at bounding box center [576, 355] width 779 height 82
click at [334, 339] on textarea "Reservar Laser- AGENDADO PARTICULAR PRI INFORMA VIA TEL QUE O ANESTESISTA NESSE…" at bounding box center [576, 355] width 779 height 82
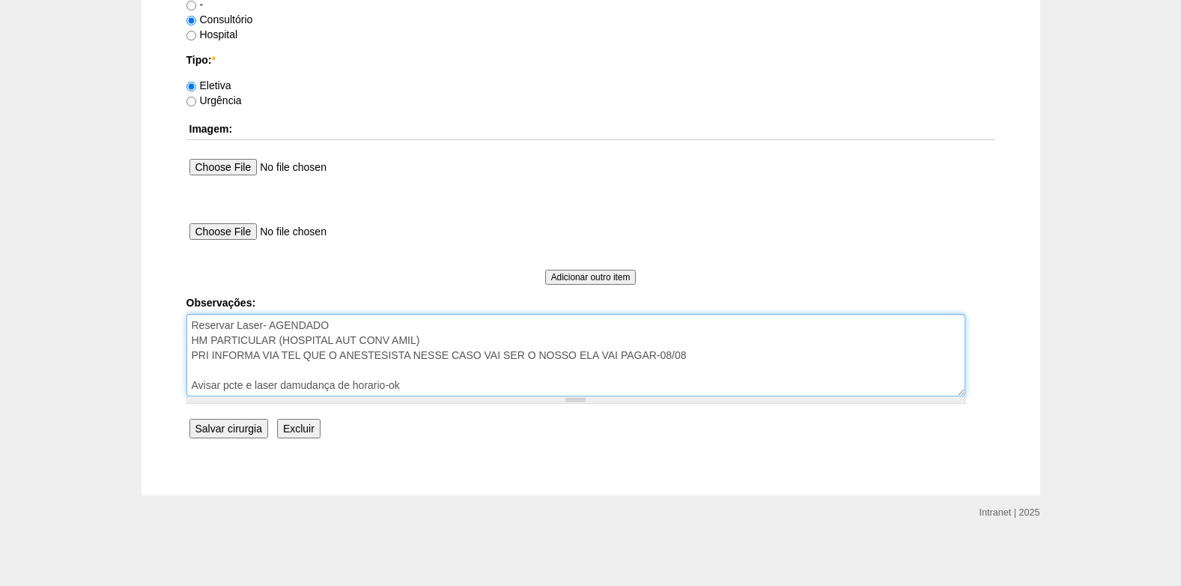
drag, startPoint x: 334, startPoint y: 341, endPoint x: 285, endPoint y: 342, distance: 49.5
click at [285, 342] on textarea "Reservar Laser- AGENDADO PARTICULAR PRI INFORMA VIA TEL QUE O ANESTESISTA NESSE…" at bounding box center [576, 355] width 779 height 82
type textarea "Reservar Laser- AGENDADO HM PARTICULAR (INTERNAÇÃO AUT CONV AMIL) PRI INFORMA V…"
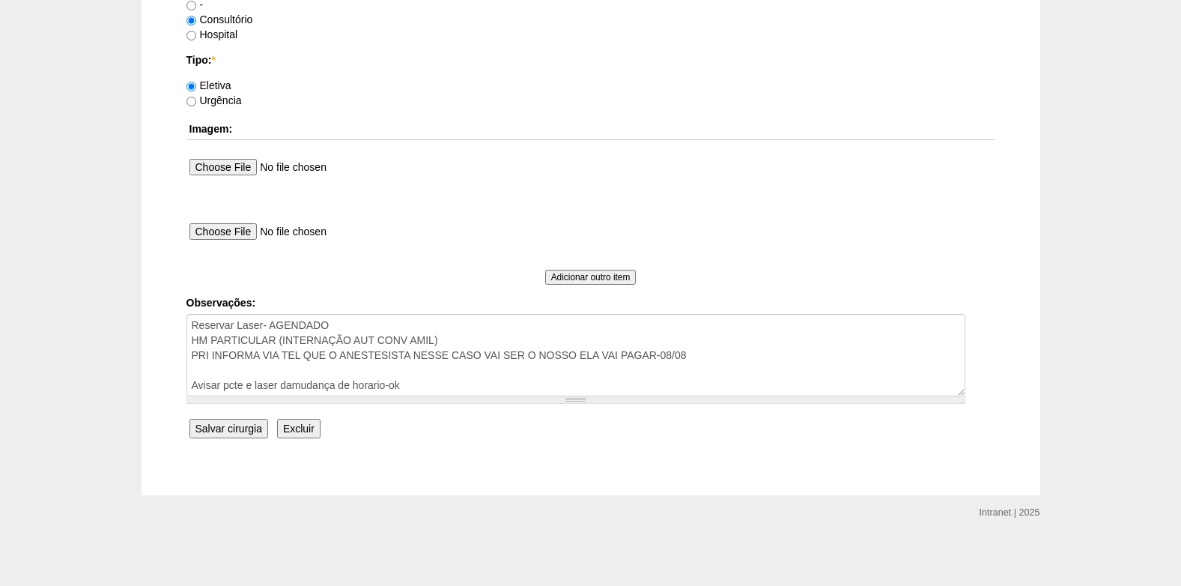
click at [234, 420] on input "Salvar cirurgia" at bounding box center [229, 428] width 79 height 19
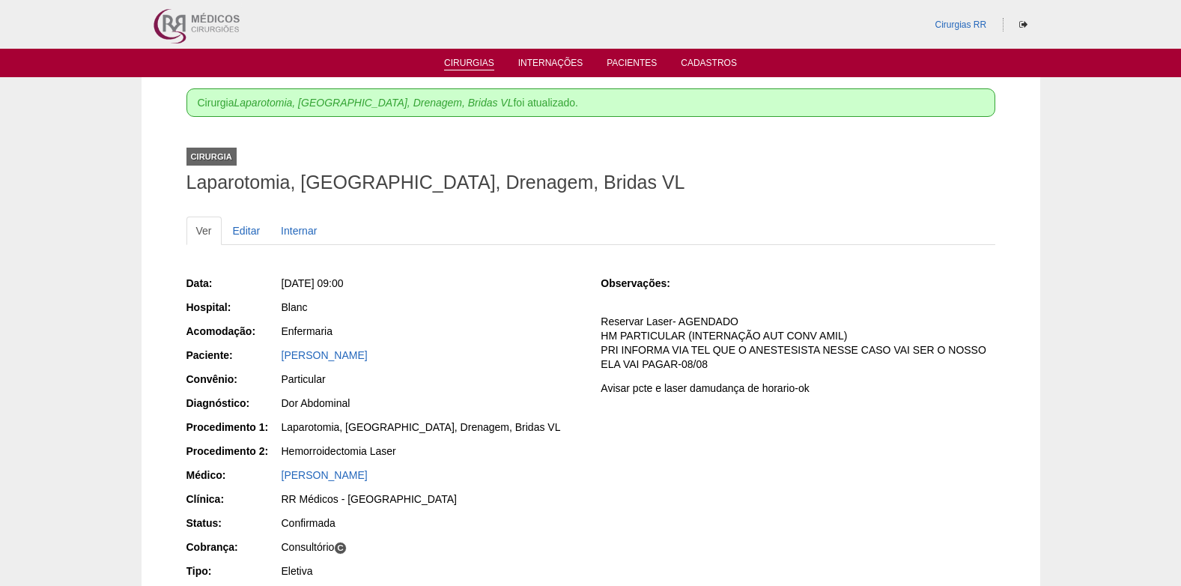
click at [455, 62] on link "Cirurgias" at bounding box center [469, 64] width 50 height 13
